Goal: Check status: Check status

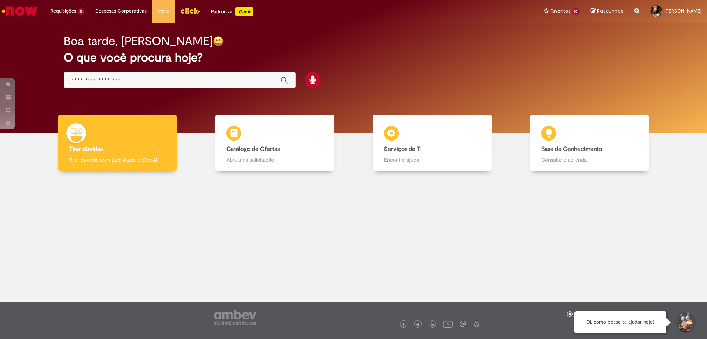
click at [500, 259] on div at bounding box center [354, 233] width 696 height 115
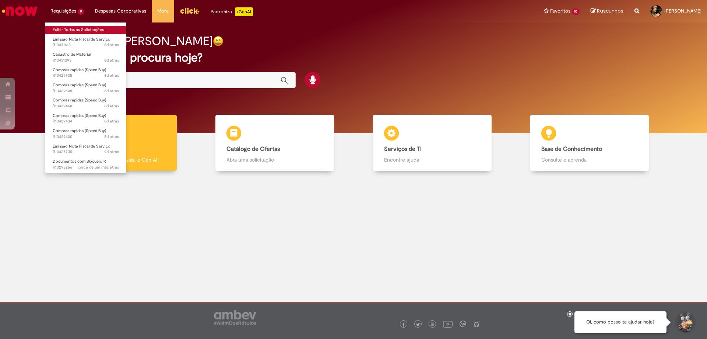
click at [77, 32] on link "Exibir Todas as Solicitações" at bounding box center [85, 30] width 81 height 8
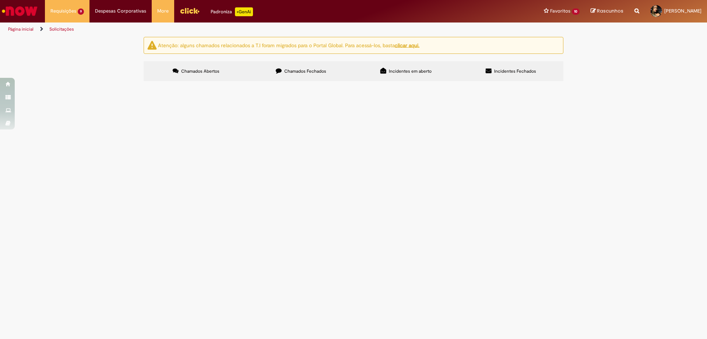
click at [311, 73] on span "Chamados Fechados" at bounding box center [305, 71] width 42 height 6
click at [0, 0] on span "[US_STATE] Diesel OS 13194" at bounding box center [0, 0] width 0 height 0
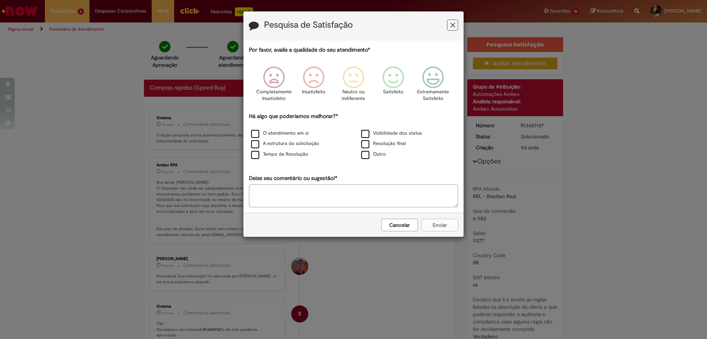
click at [456, 26] on button "Feedback" at bounding box center [452, 25] width 11 height 11
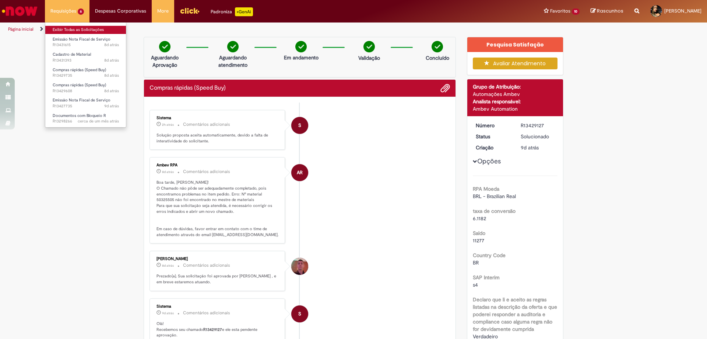
click at [75, 29] on link "Exibir Todas as Solicitações" at bounding box center [85, 30] width 81 height 8
